Goal: Transaction & Acquisition: Book appointment/travel/reservation

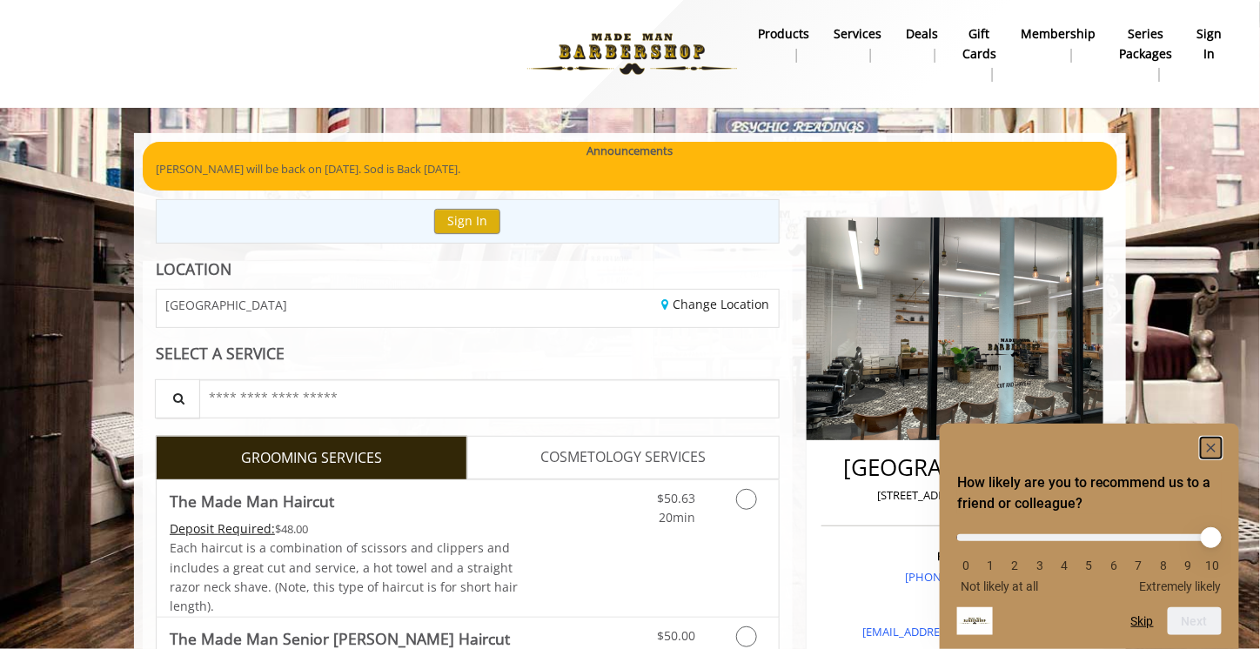
click at [1213, 448] on icon "Hide survey" at bounding box center [1211, 448] width 9 height 9
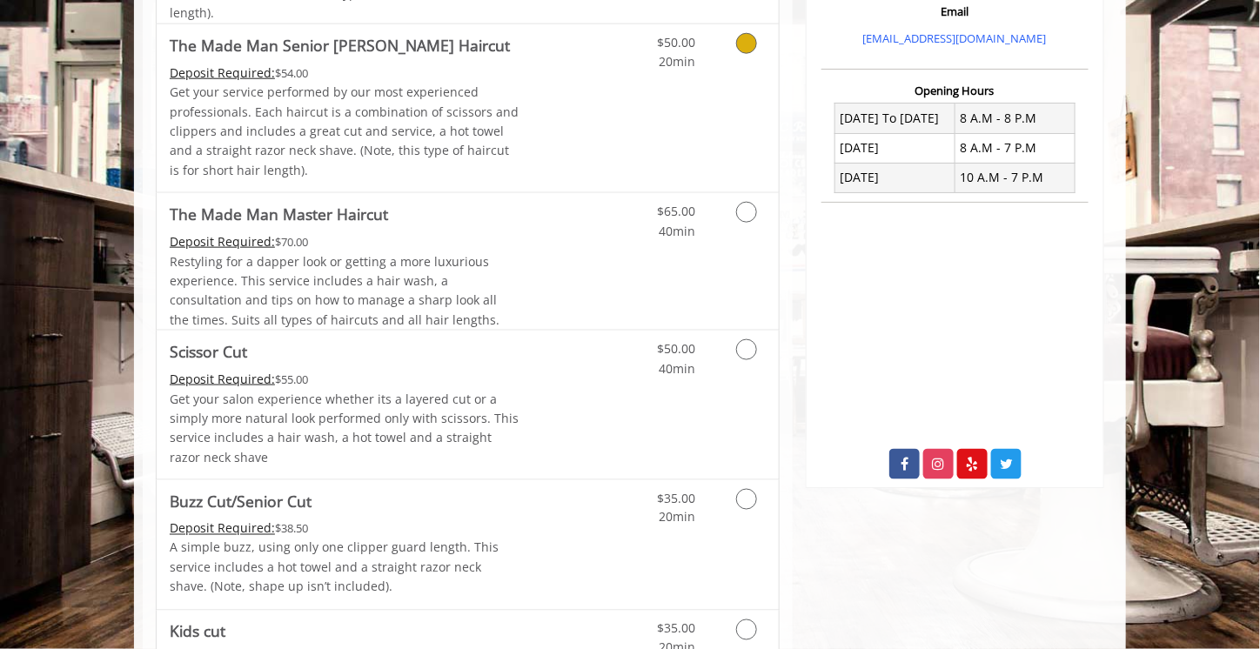
scroll to position [696, 0]
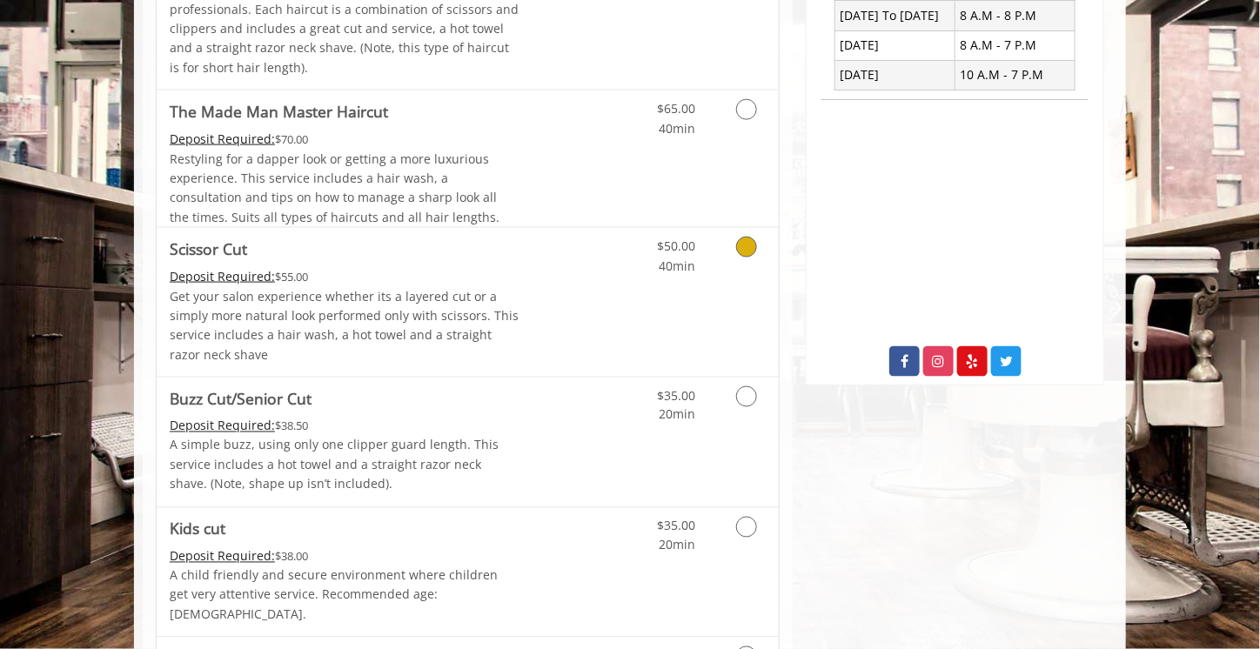
click at [727, 252] on link "Grooming services" at bounding box center [744, 252] width 44 height 48
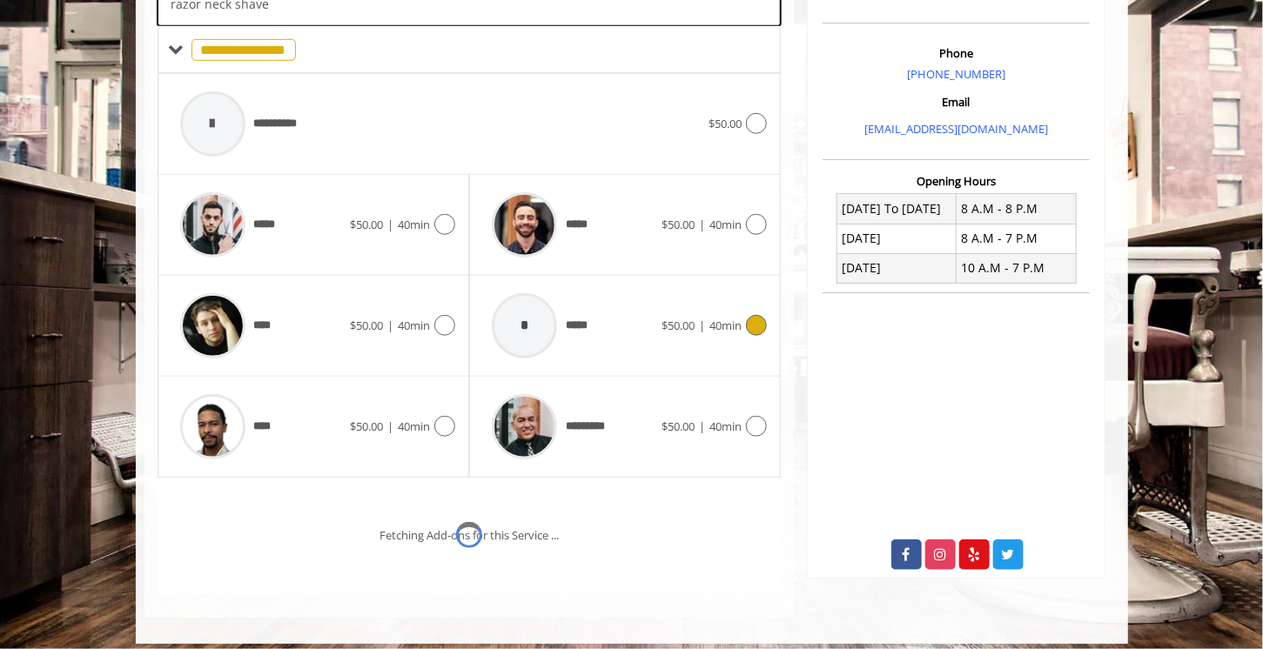
scroll to position [510, 0]
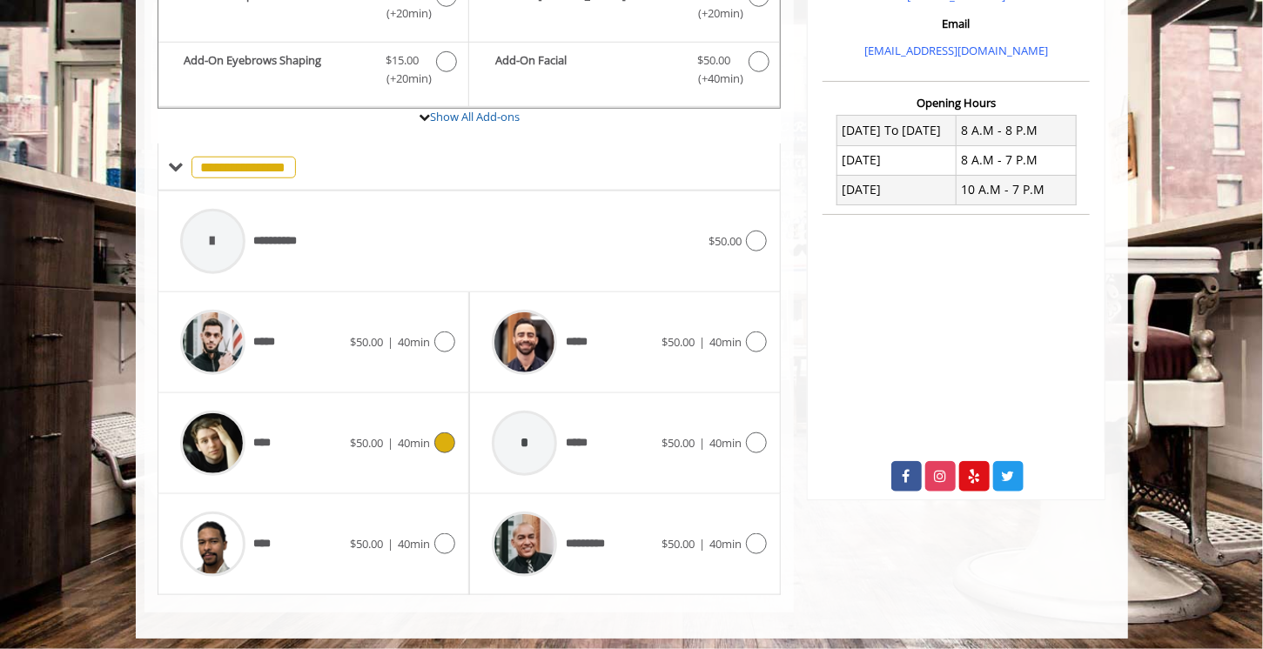
click at [433, 437] on div at bounding box center [442, 443] width 25 height 21
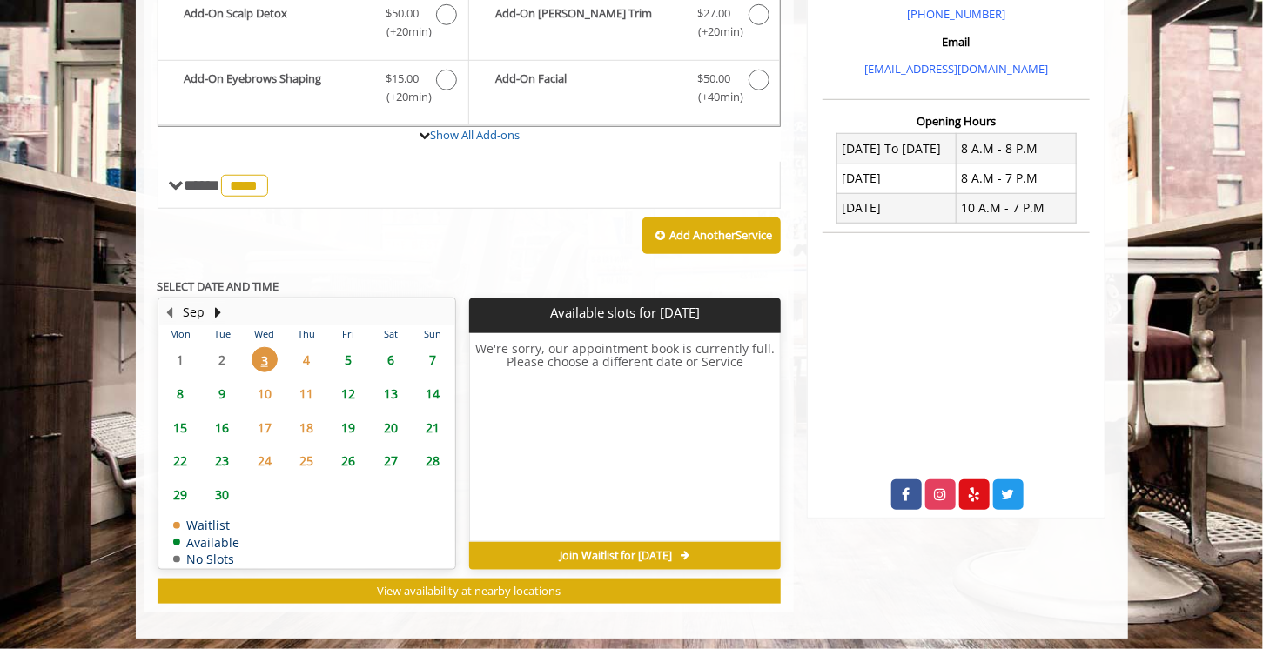
scroll to position [564, 0]
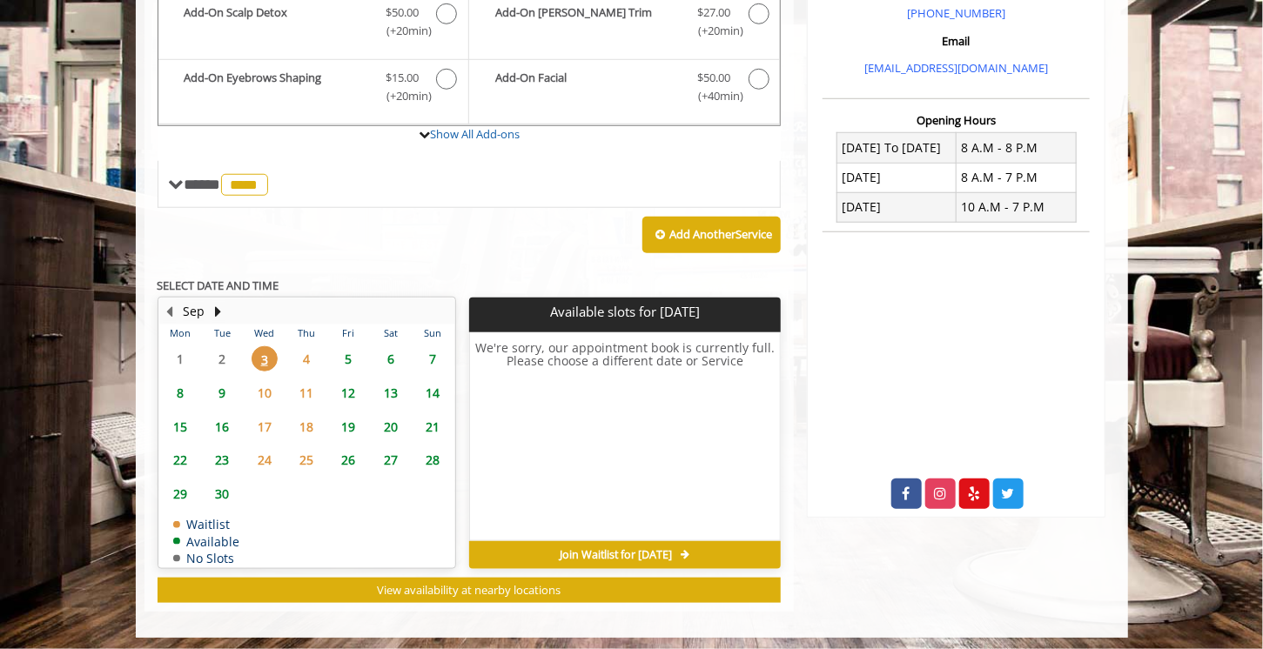
click at [303, 358] on span "4" at bounding box center [306, 358] width 26 height 25
click at [354, 353] on span "5" at bounding box center [349, 358] width 26 height 25
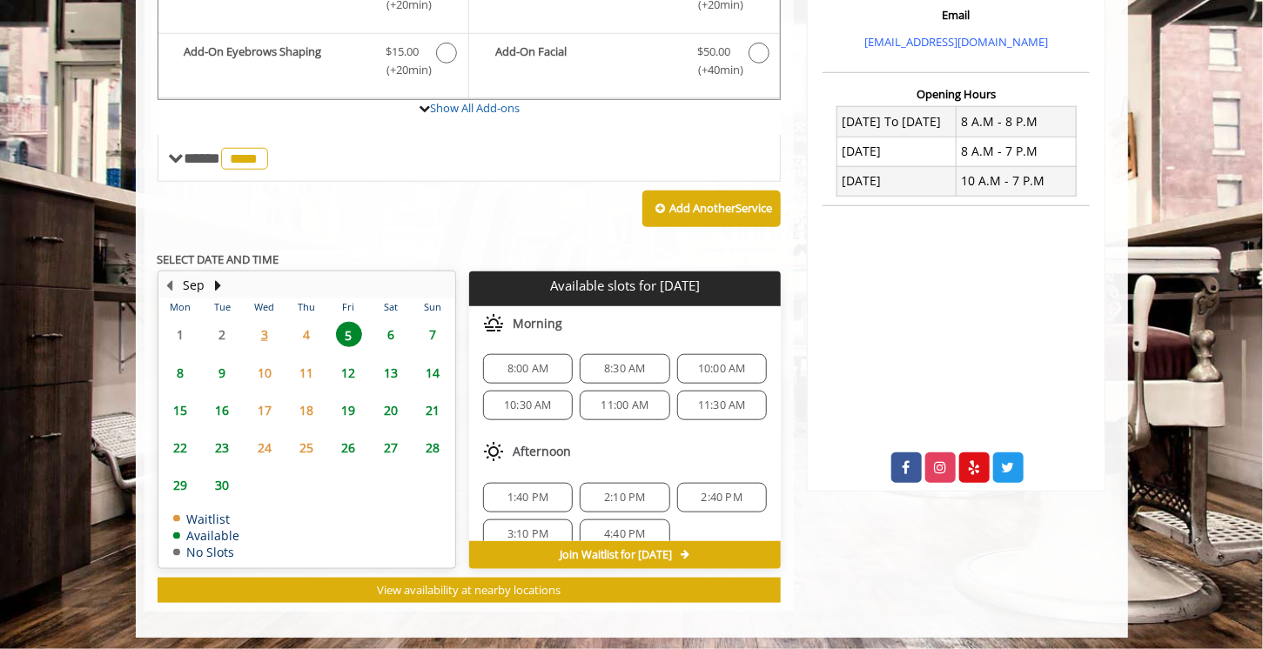
scroll to position [0, 0]
click at [265, 334] on span "3" at bounding box center [265, 334] width 26 height 25
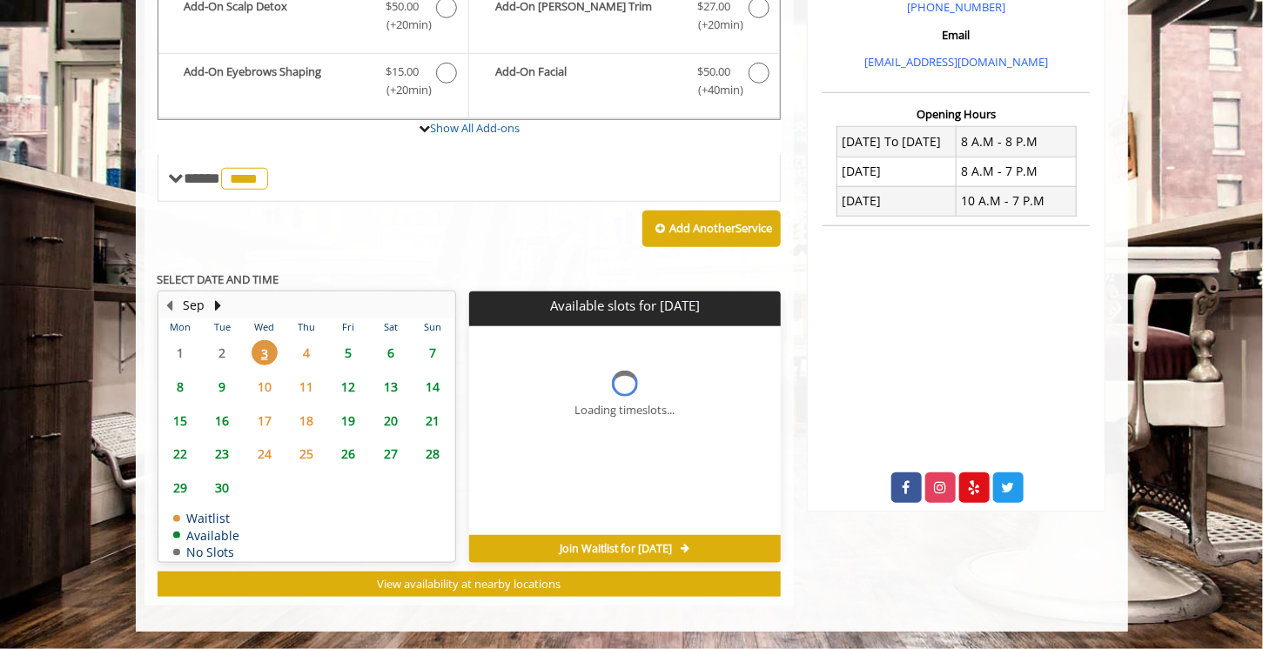
scroll to position [564, 0]
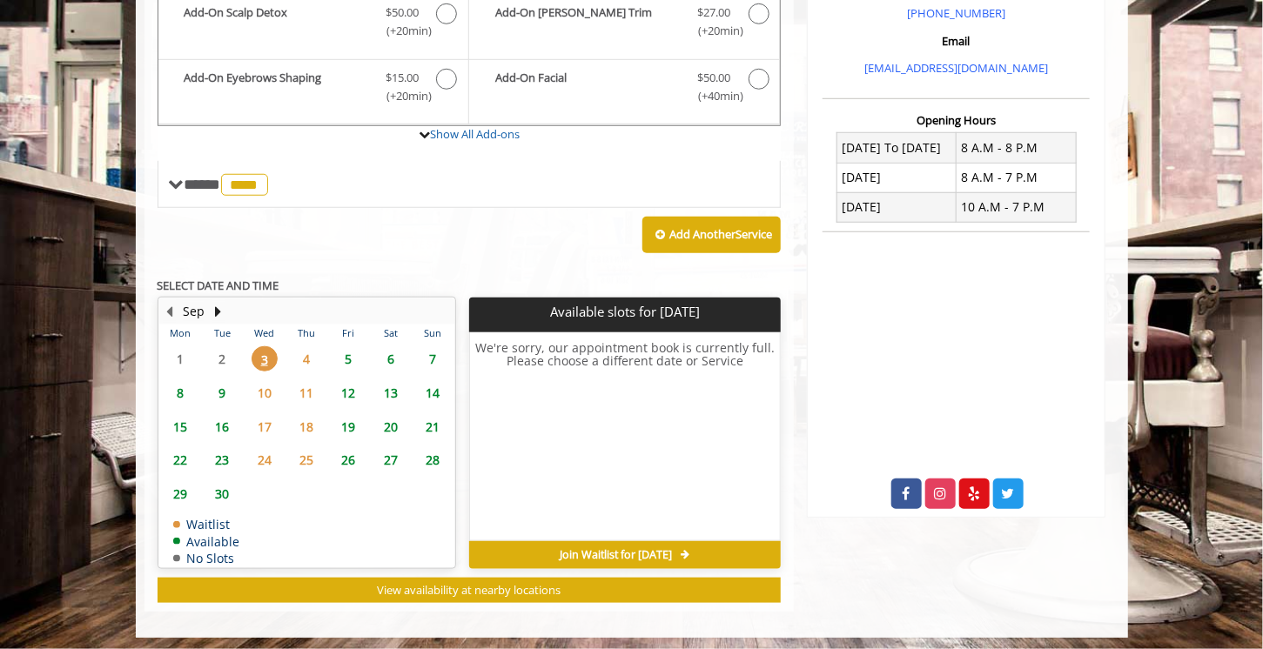
click at [261, 388] on span "10" at bounding box center [265, 392] width 26 height 25
click at [315, 384] on span "11" at bounding box center [306, 392] width 26 height 25
click at [266, 427] on span "17" at bounding box center [265, 426] width 26 height 25
click at [313, 421] on span "18" at bounding box center [306, 426] width 26 height 25
click at [309, 359] on span "4" at bounding box center [306, 358] width 26 height 25
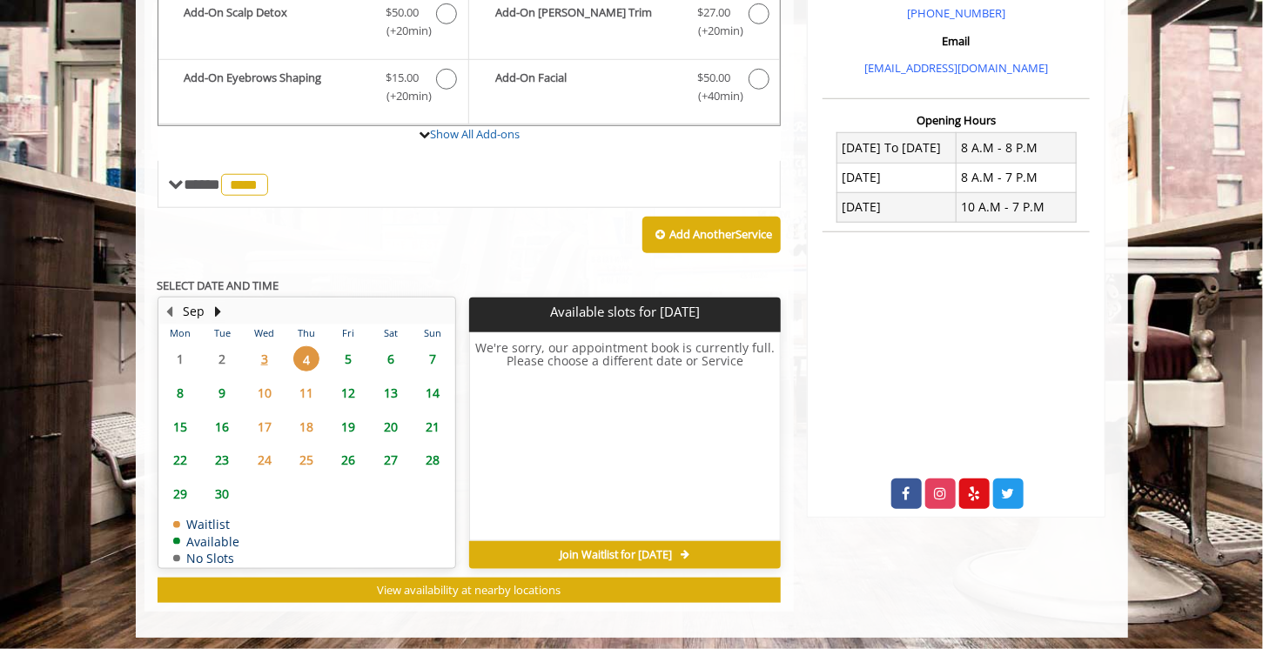
click at [269, 359] on span "3" at bounding box center [265, 358] width 26 height 25
click at [393, 355] on span "6" at bounding box center [391, 358] width 26 height 25
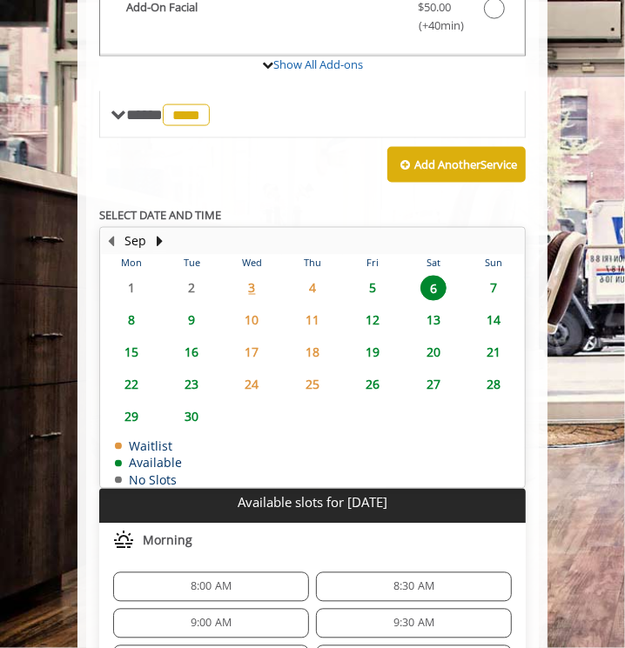
scroll to position [851, 0]
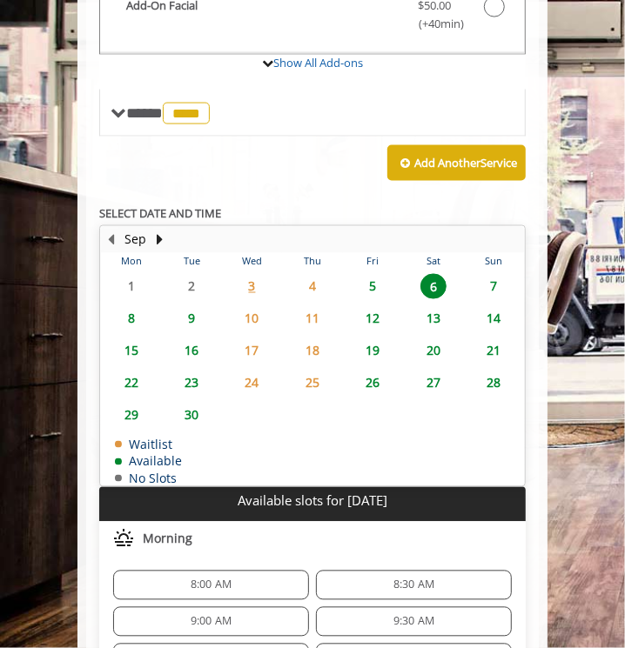
click at [371, 282] on span "5" at bounding box center [372, 286] width 26 height 25
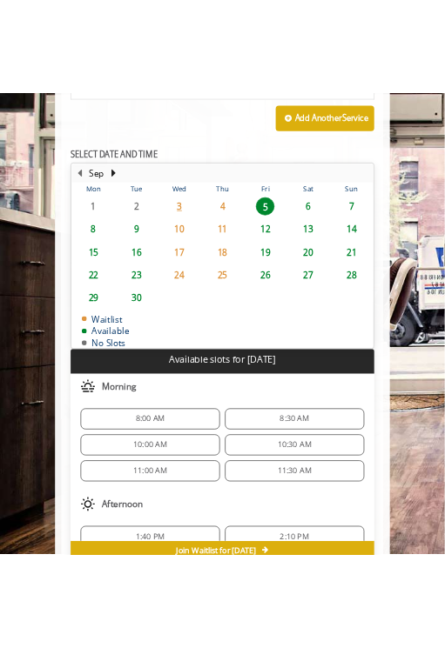
scroll to position [977, 0]
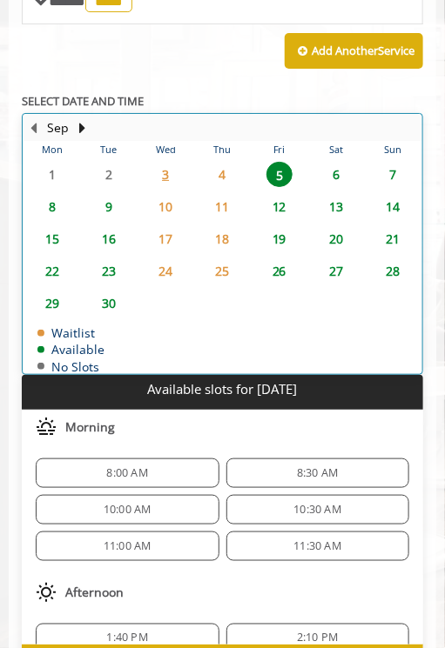
click at [47, 149] on table "Mon Tue Wed Thu Fri Sat Sun 1 2 3 4 5 6 7 8 9 10 11 12 13 14 15 16 17 18 19 20 …" at bounding box center [223, 257] width 398 height 232
click at [109, 147] on table "Mon Tue Wed Thu Fri Sat Sun 1 2 3 4 5 6 7 8 9 10 11 12 13 14 15 16 17 18 19 20 …" at bounding box center [223, 257] width 398 height 232
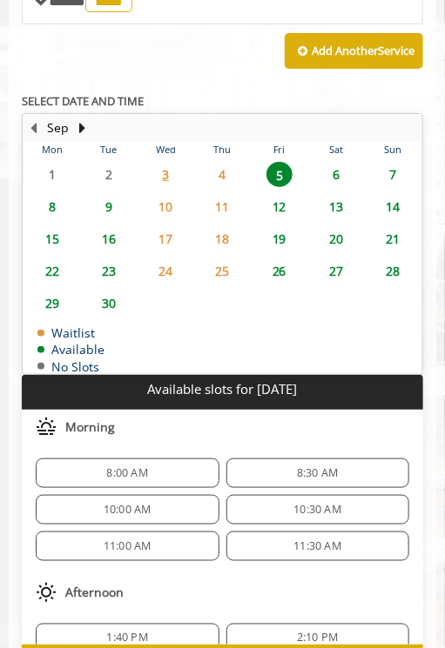
click at [158, 162] on span "3" at bounding box center [165, 174] width 26 height 25
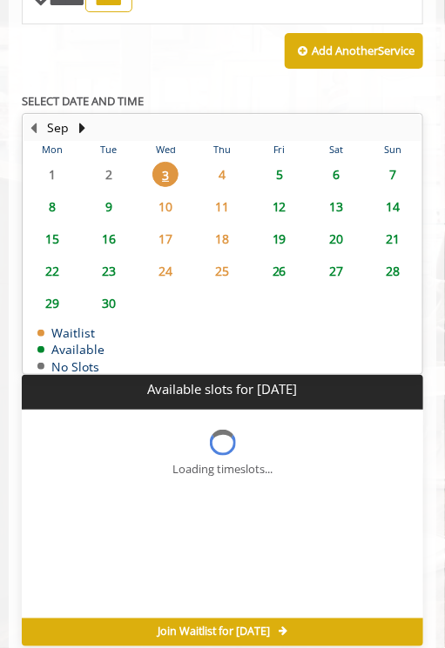
scroll to position [1031, 0]
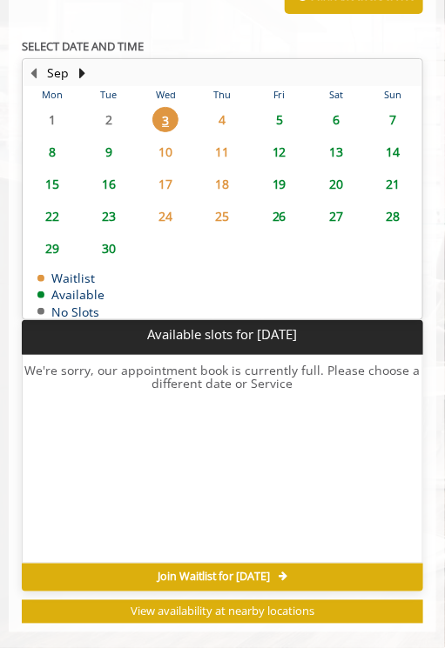
click at [279, 107] on span "5" at bounding box center [279, 119] width 26 height 25
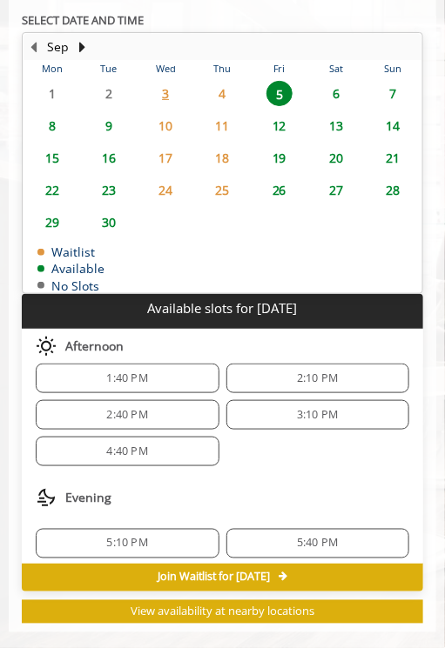
scroll to position [0, 0]
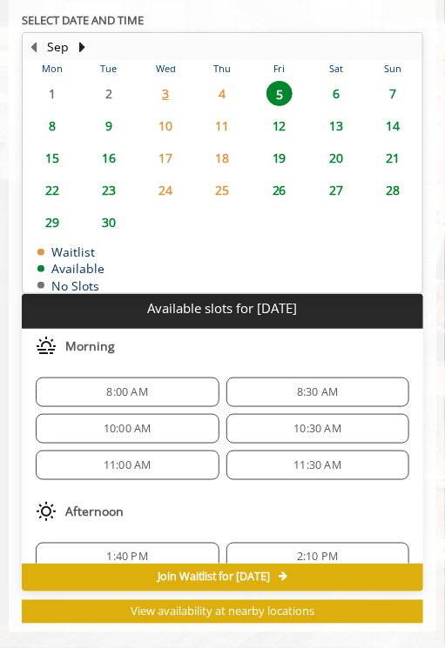
click at [137, 386] on span "8:00 AM" at bounding box center [127, 393] width 41 height 14
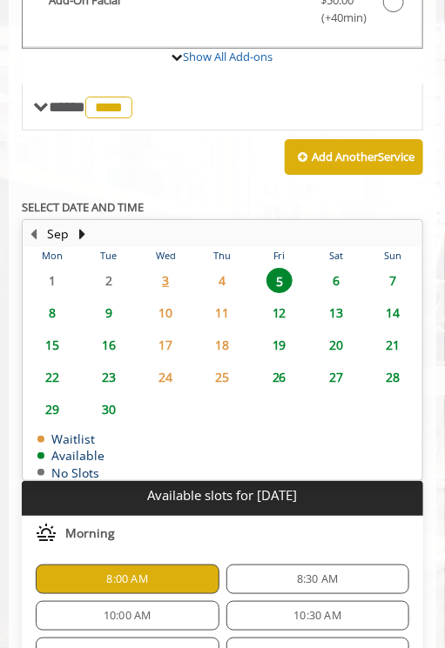
scroll to position [1045, 0]
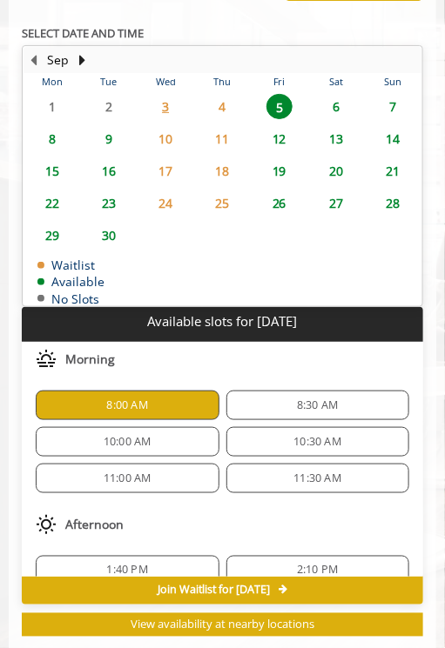
click at [328, 399] on span "8:30 AM" at bounding box center [317, 406] width 41 height 14
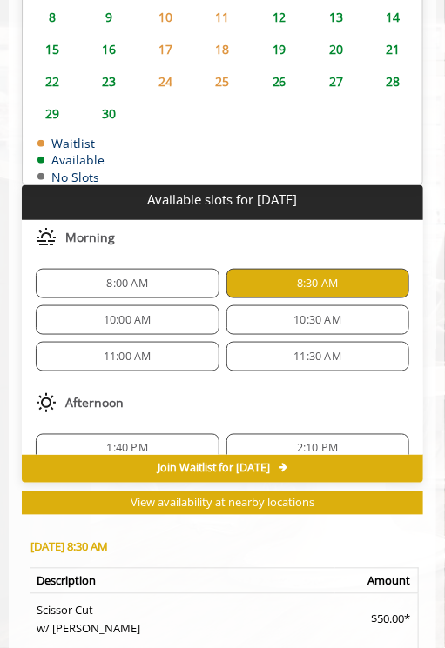
scroll to position [1428, 0]
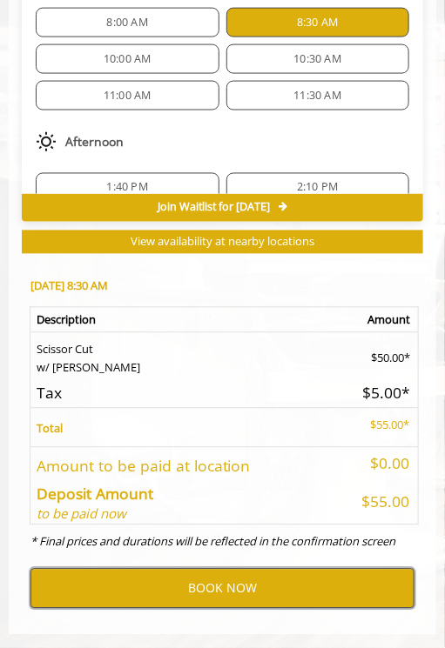
click at [167, 569] on button "BOOK NOW" at bounding box center [222, 589] width 384 height 40
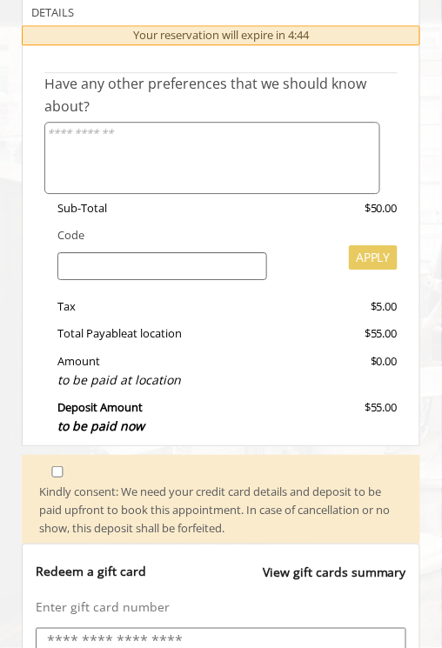
scroll to position [756, 0]
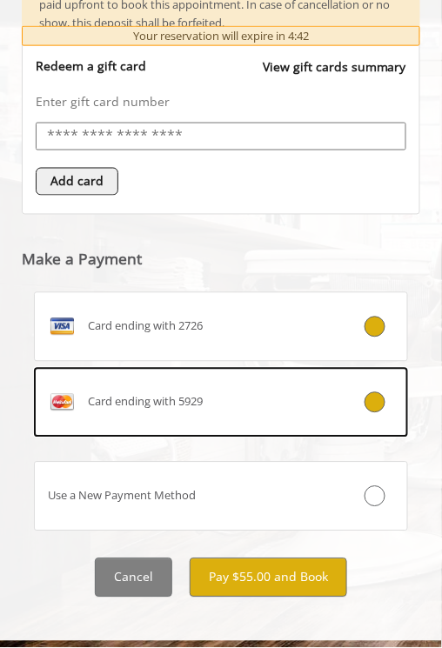
click at [262, 401] on div "Card ending with 5929" at bounding box center [190, 403] width 311 height 28
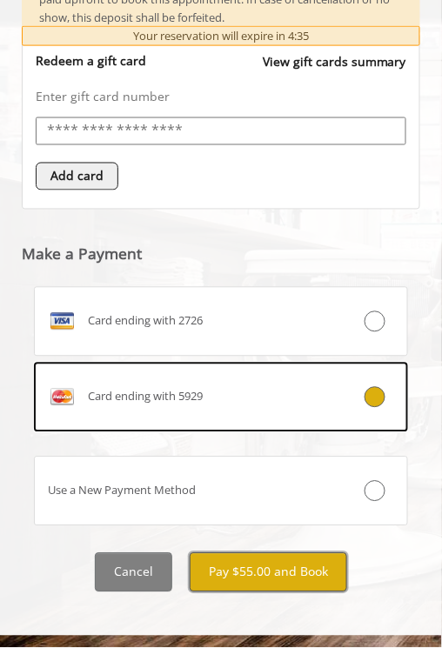
click at [248, 574] on button "Pay $55.00 and Book" at bounding box center [269, 573] width 158 height 39
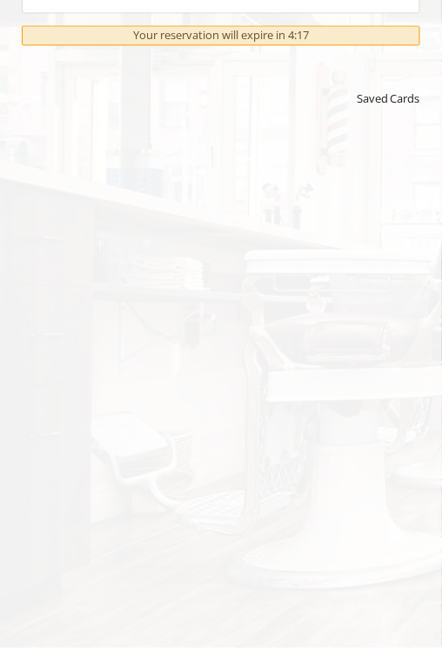
scroll to position [1240, 0]
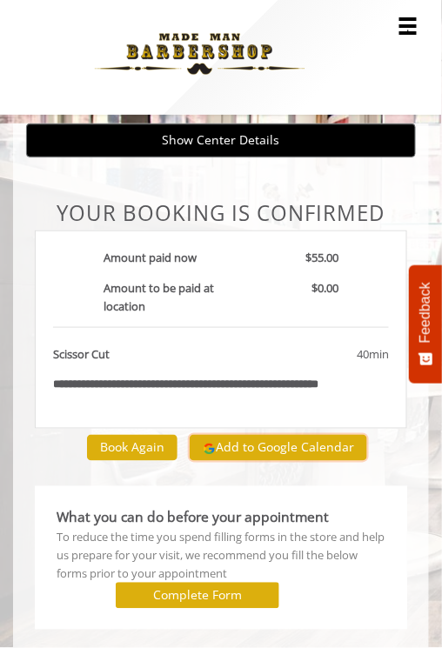
click at [311, 447] on button "Add to Google Calendar" at bounding box center [279, 448] width 178 height 26
